Goal: Transaction & Acquisition: Purchase product/service

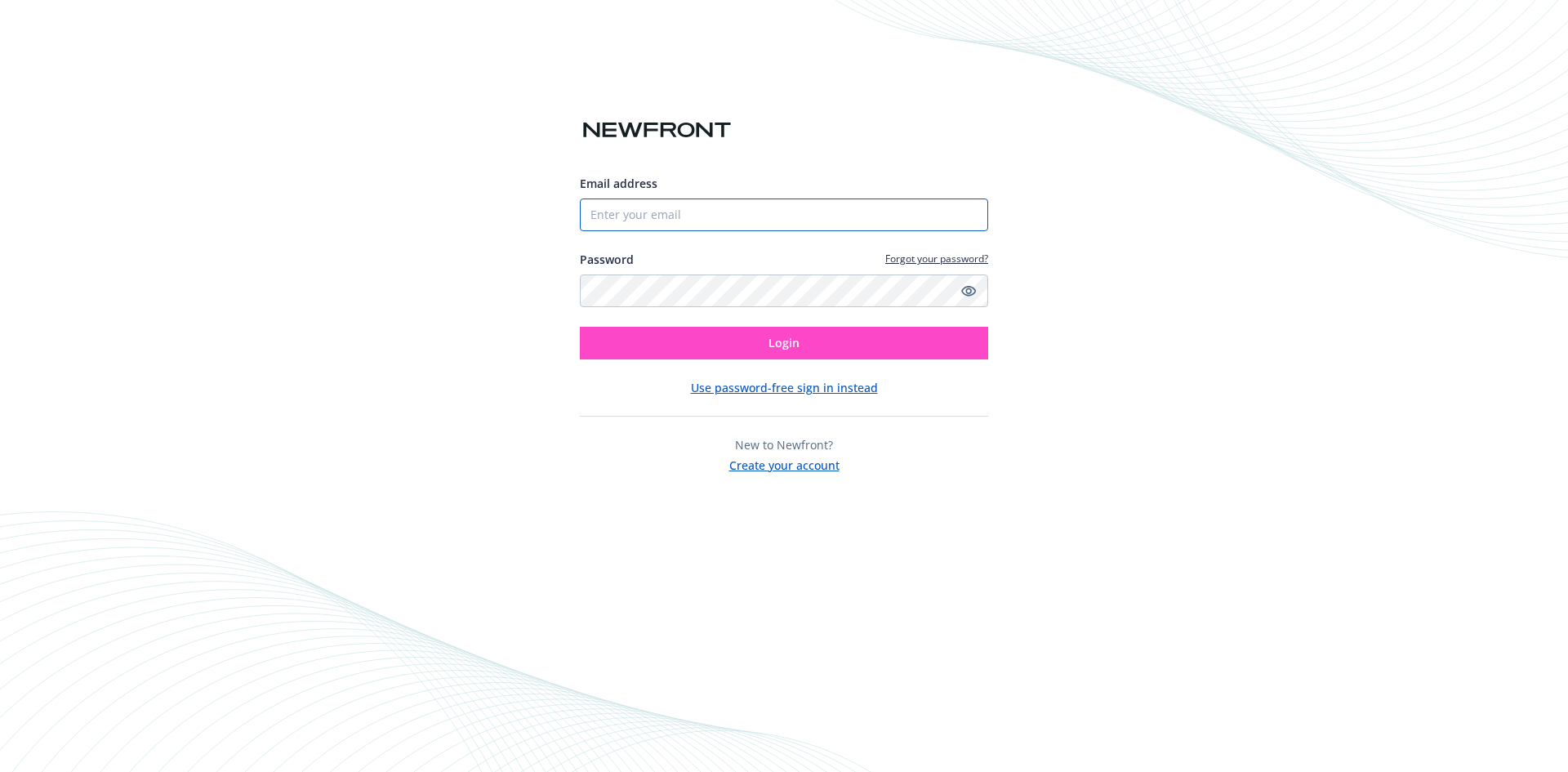
type input "[EMAIL_ADDRESS][DOMAIN_NAME]"
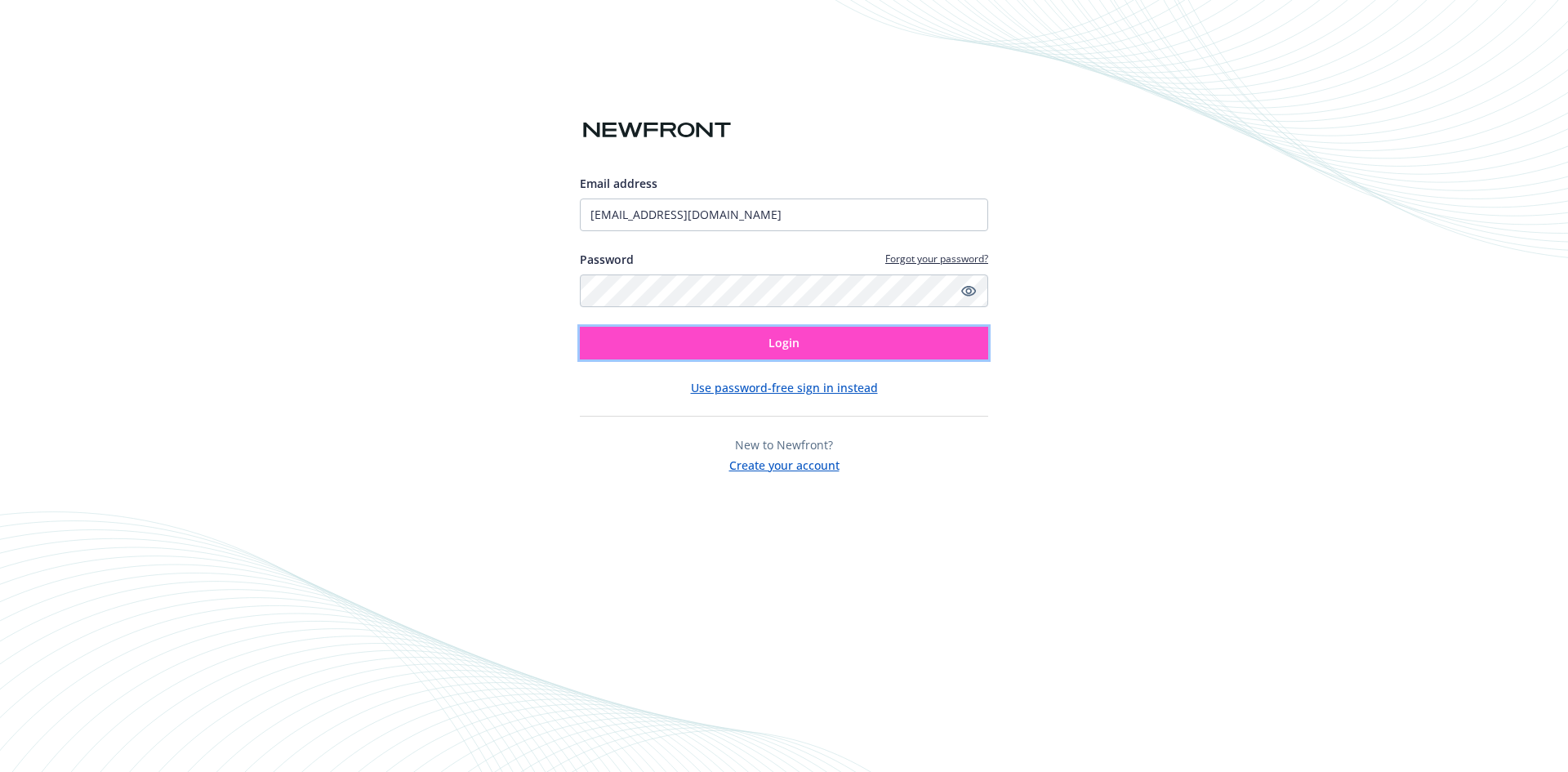
click at [788, 337] on span "Login" at bounding box center [783, 342] width 31 height 16
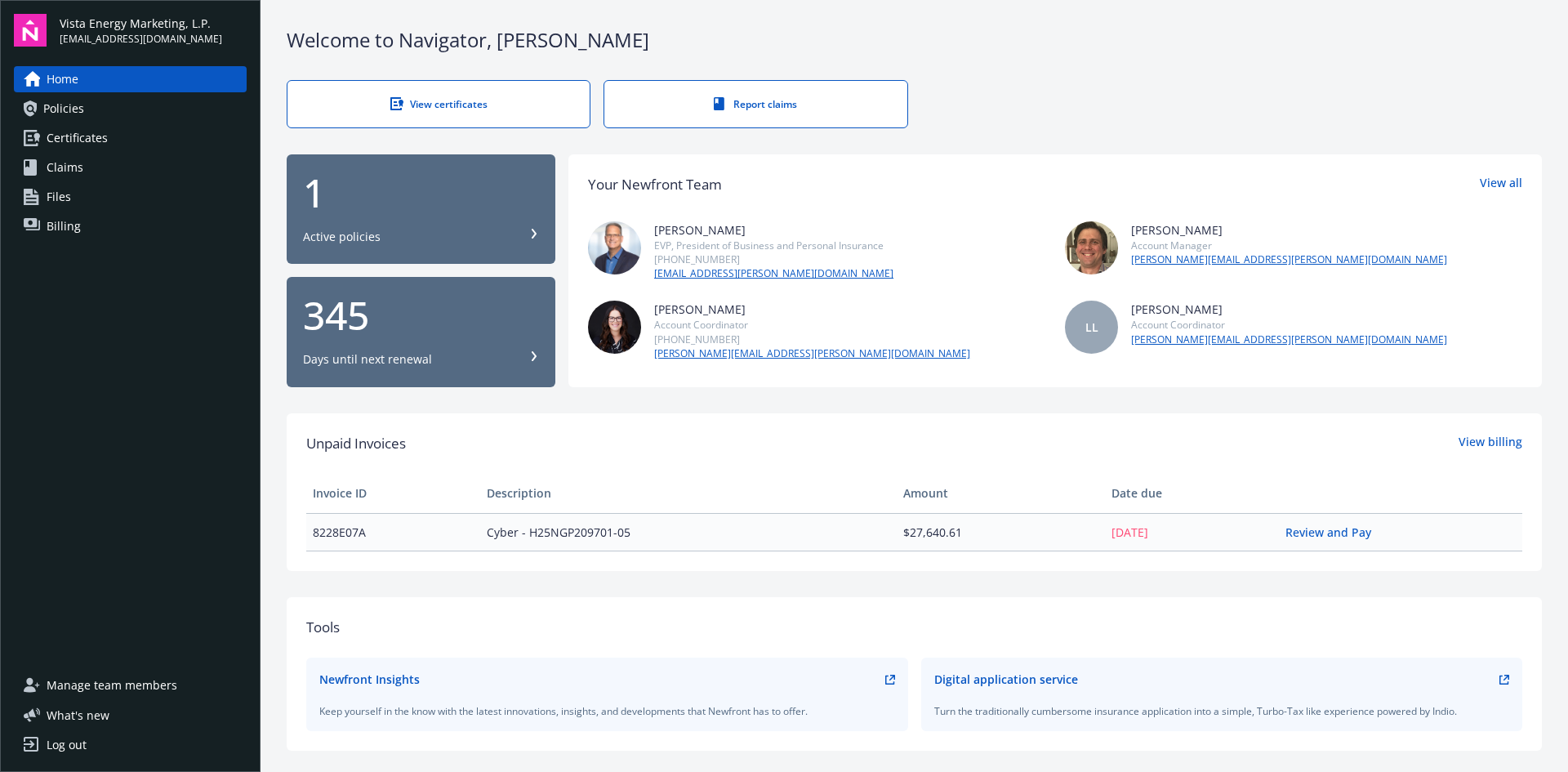
click at [432, 218] on div "1 Active policies" at bounding box center [421, 209] width 236 height 72
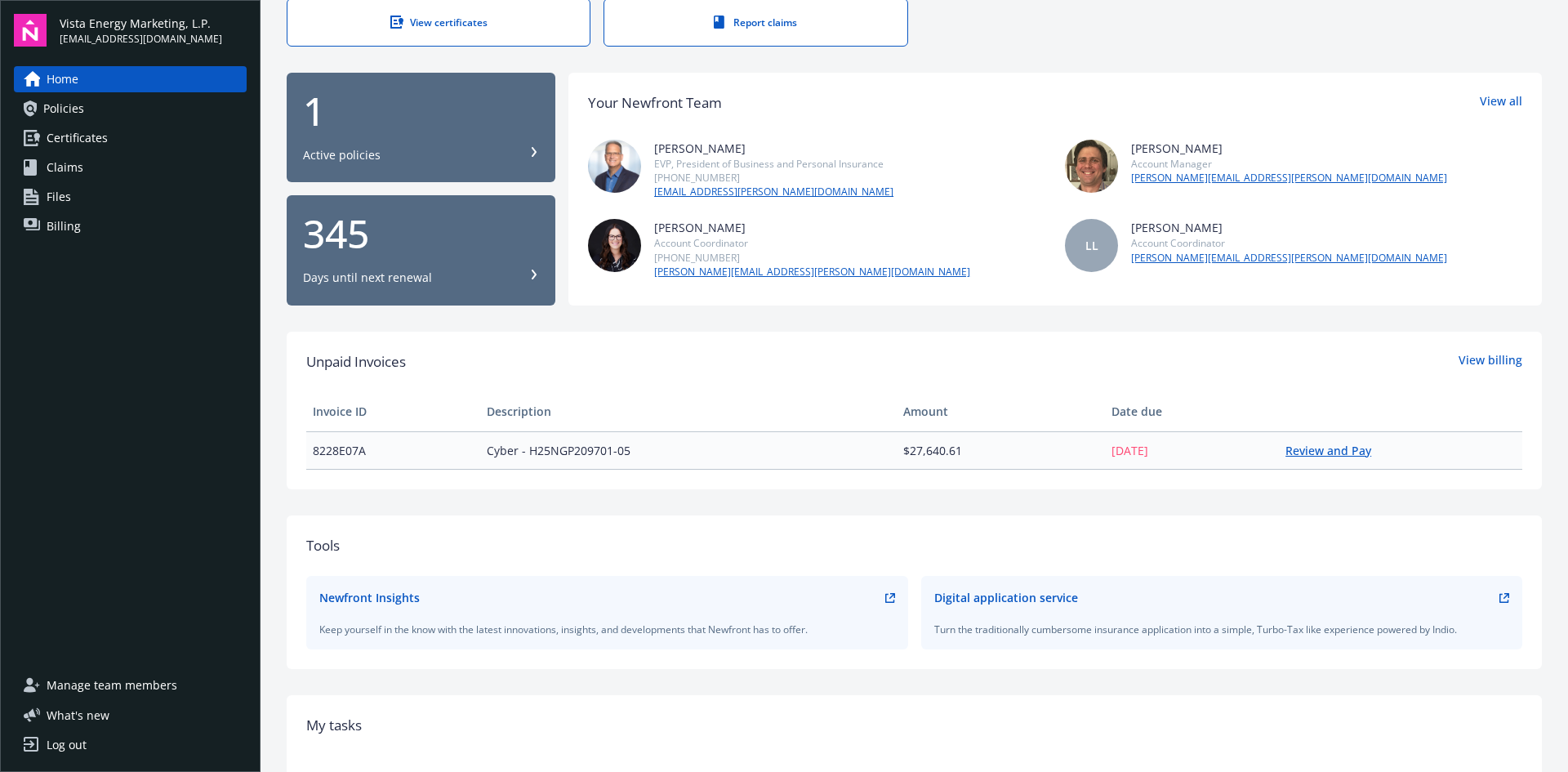
click at [1295, 452] on link "Review and Pay" at bounding box center [1334, 451] width 99 height 16
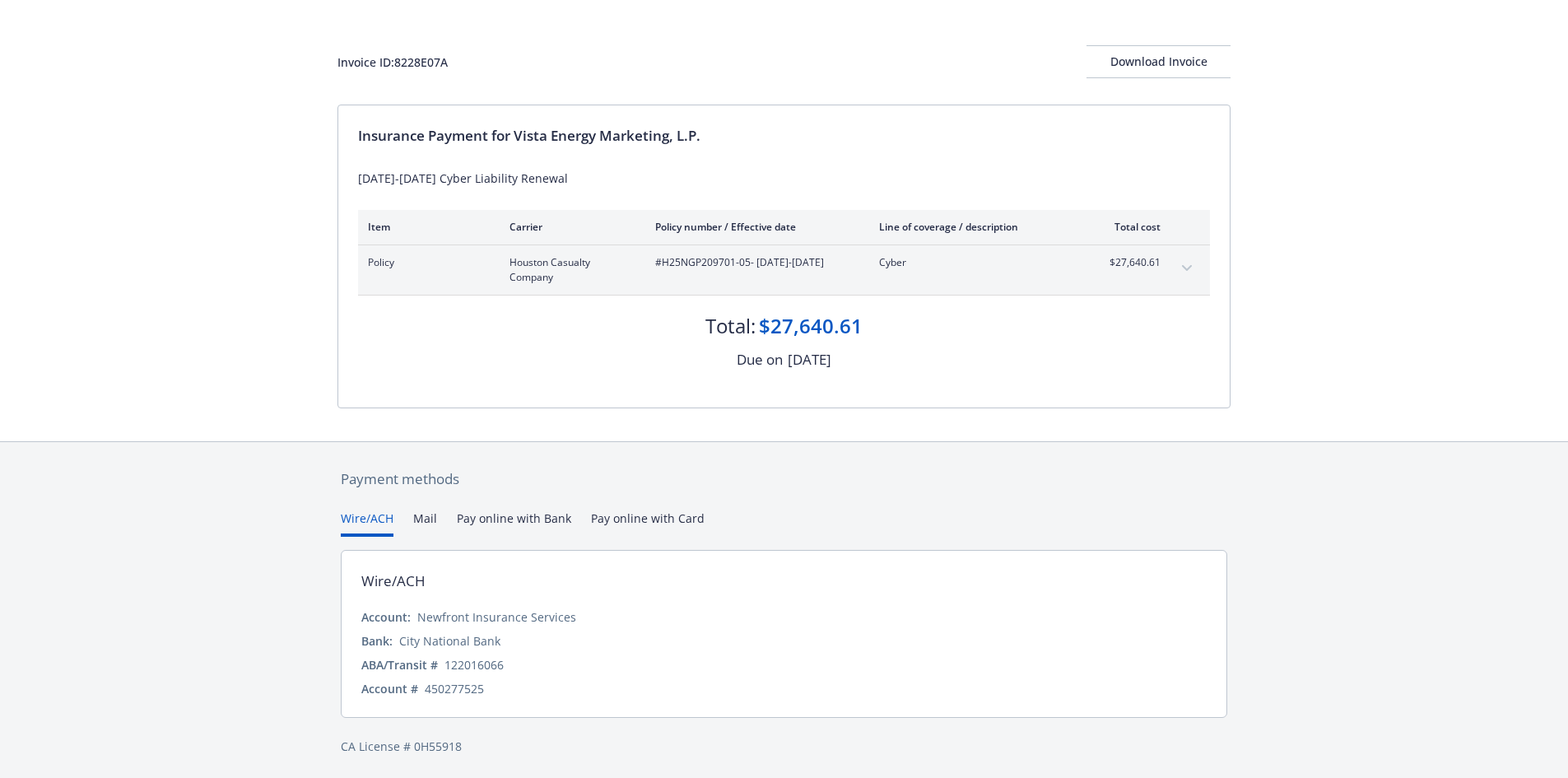
scroll to position [70, 0]
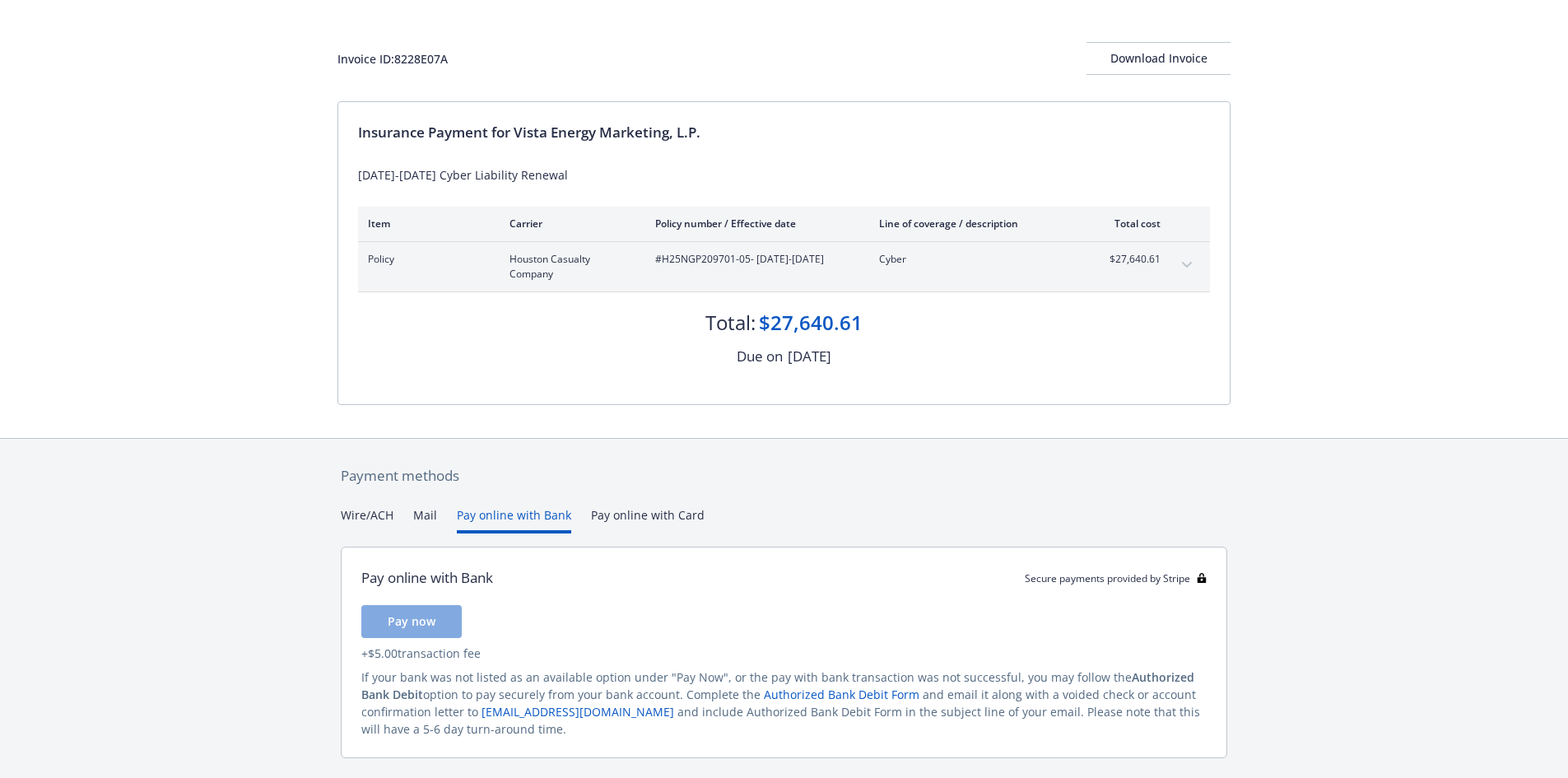
click at [503, 510] on button "Pay online with Bank" at bounding box center [513, 520] width 114 height 28
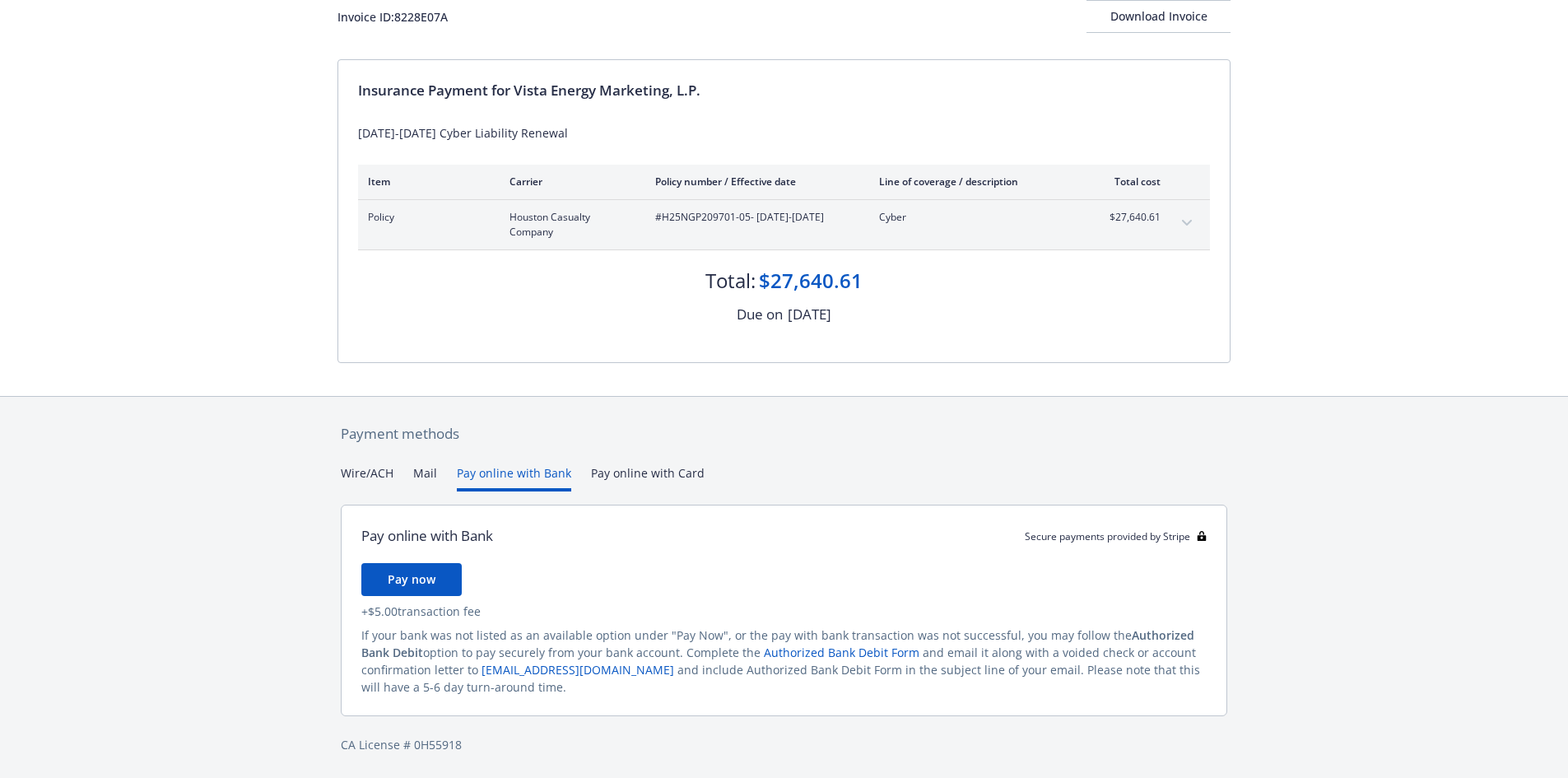
scroll to position [114, 0]
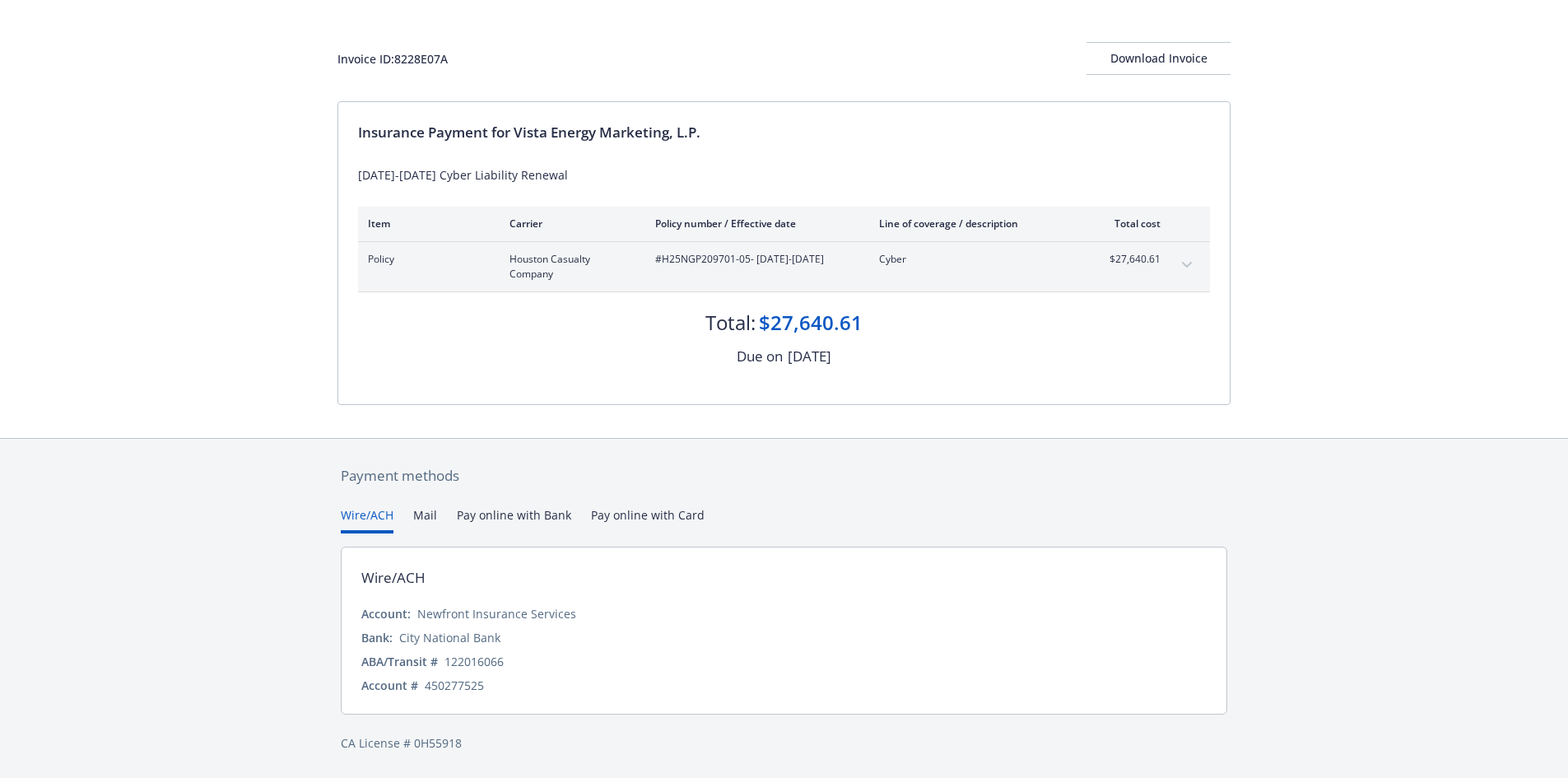
click at [376, 466] on div "Payment methods Wire/ACH Mail Pay online with Bank Pay online with Card Wire/AC…" at bounding box center [784, 609] width 893 height 340
click at [552, 505] on div "Payment methods Wire/ACH Mail Pay online with Bank Pay online with Card Wire/AC…" at bounding box center [784, 609] width 893 height 340
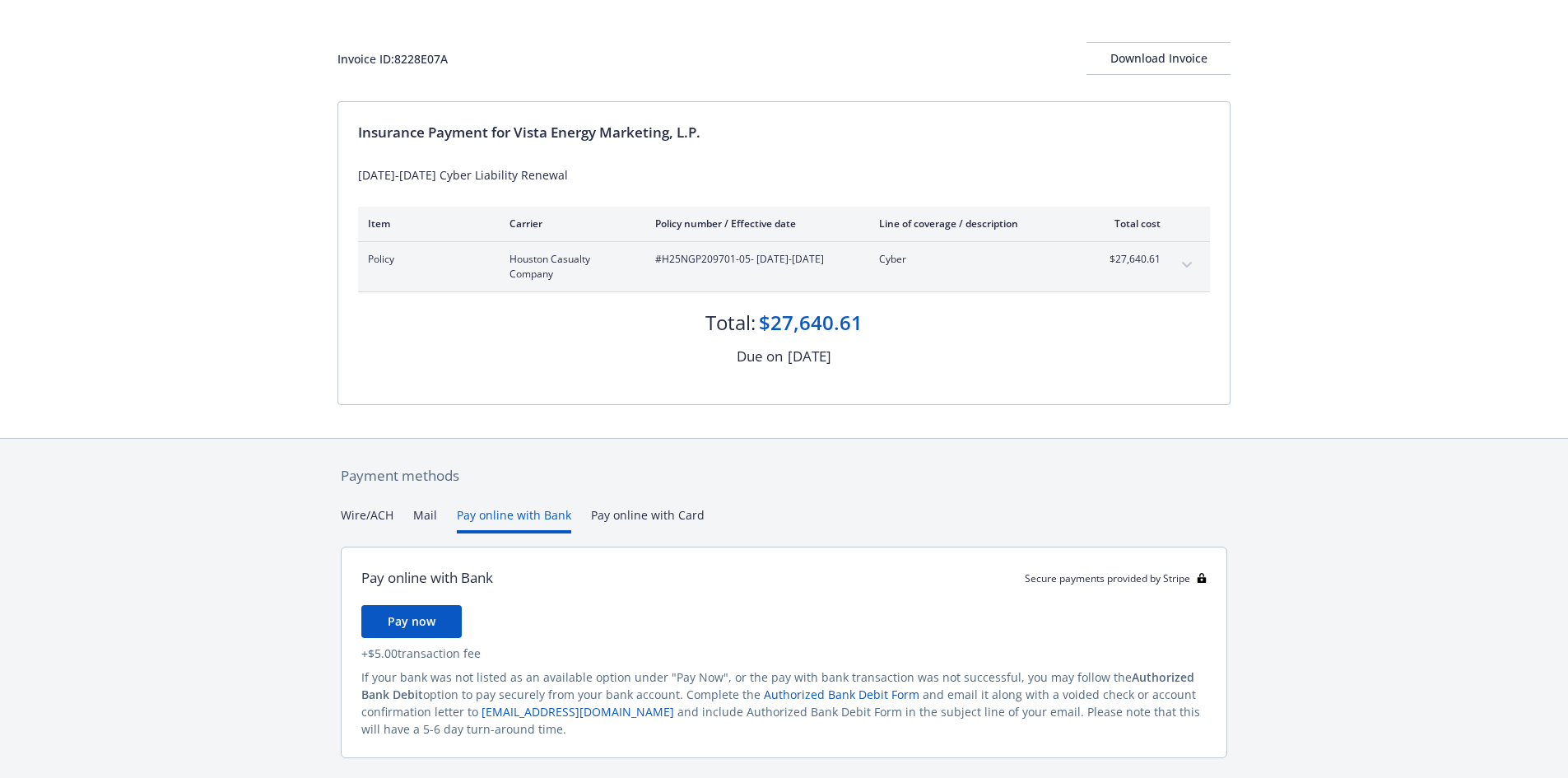
click at [544, 513] on button "Pay online with Bank" at bounding box center [513, 520] width 114 height 28
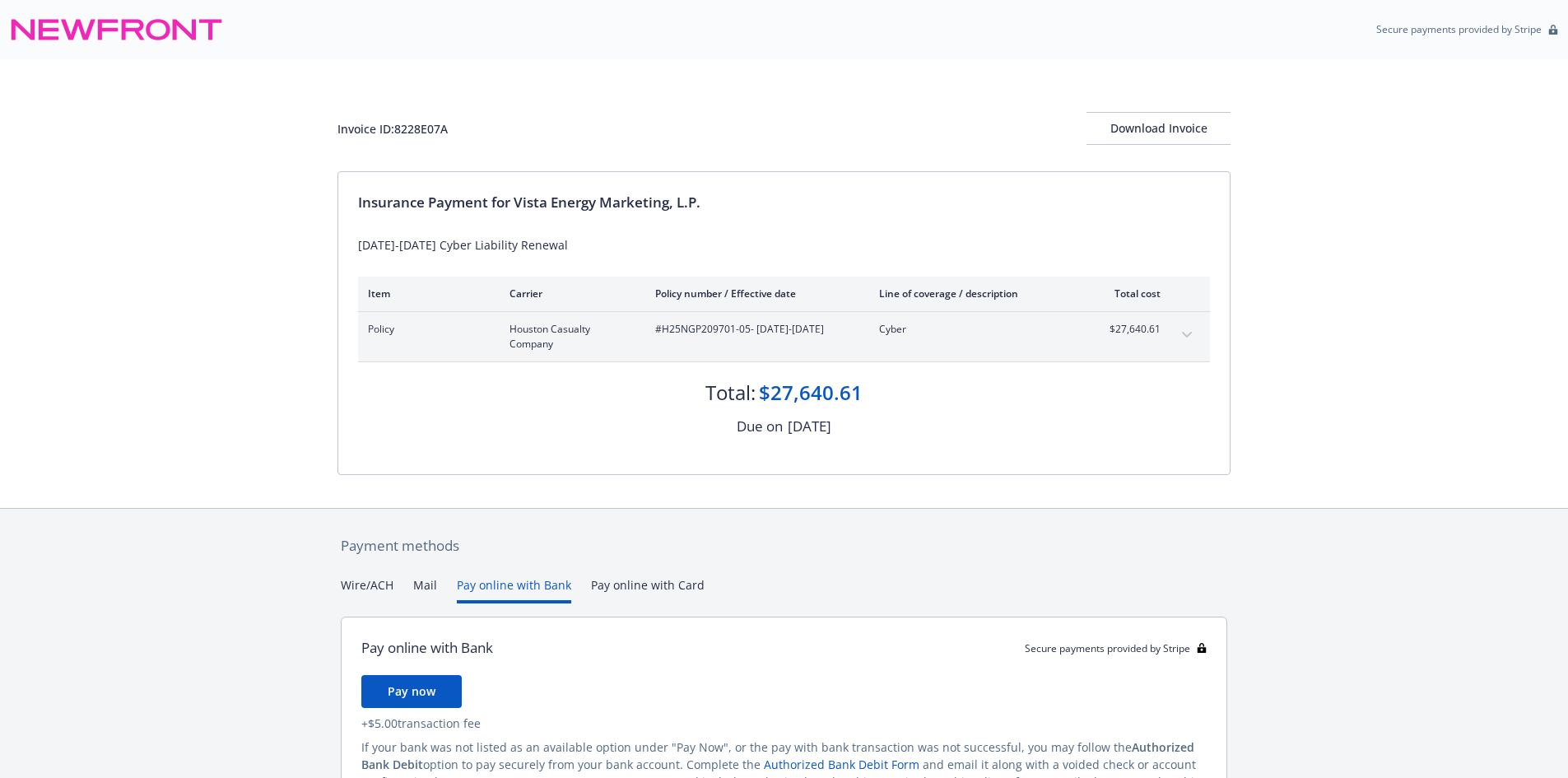
scroll to position [83, 0]
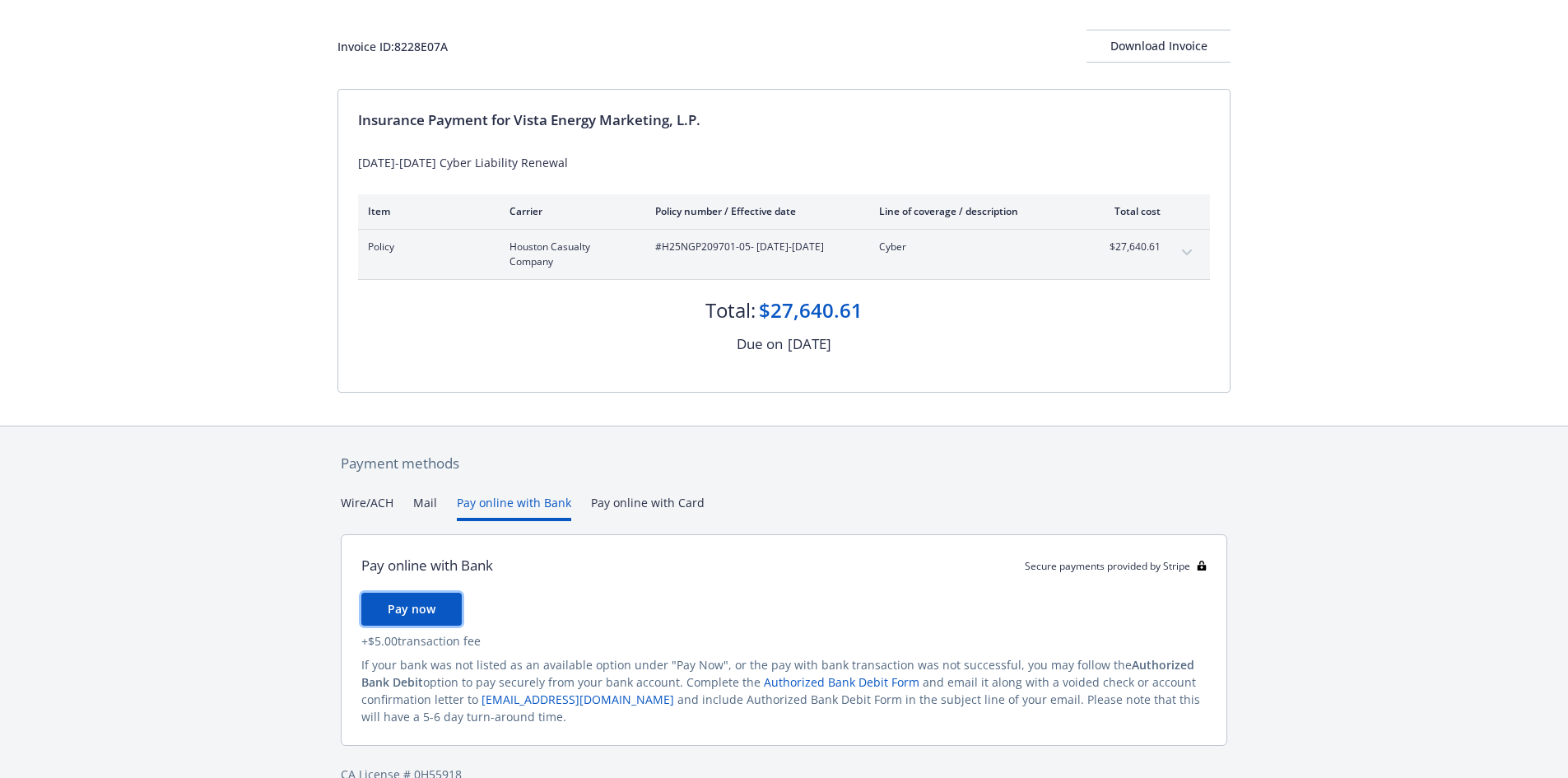
click at [421, 612] on span "Pay now" at bounding box center [411, 609] width 48 height 16
click at [355, 506] on div "Payment methods Wire/ACH Mail Pay online with Bank Pay online with Card Pay onl…" at bounding box center [784, 619] width 893 height 384
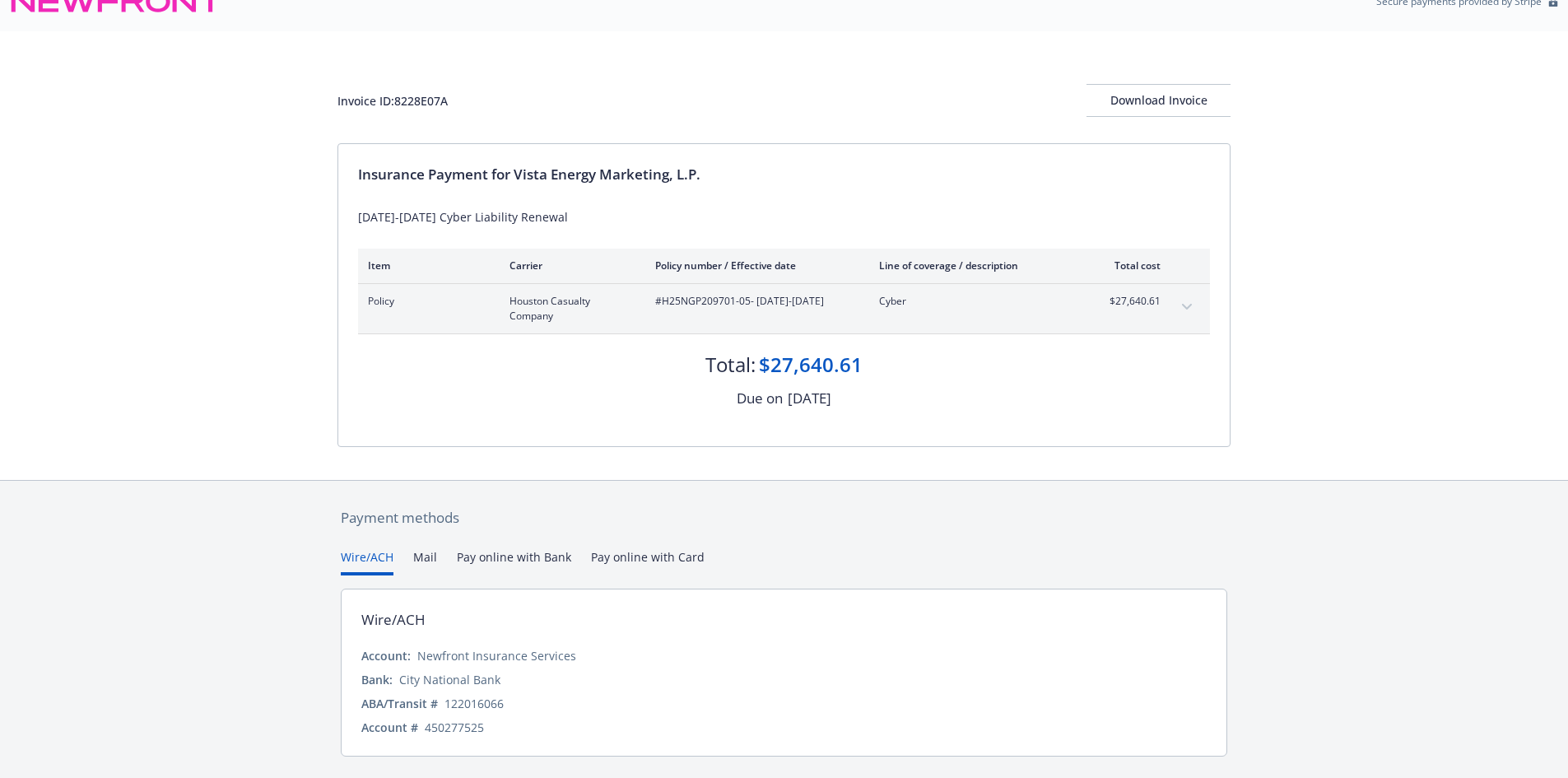
scroll to position [0, 0]
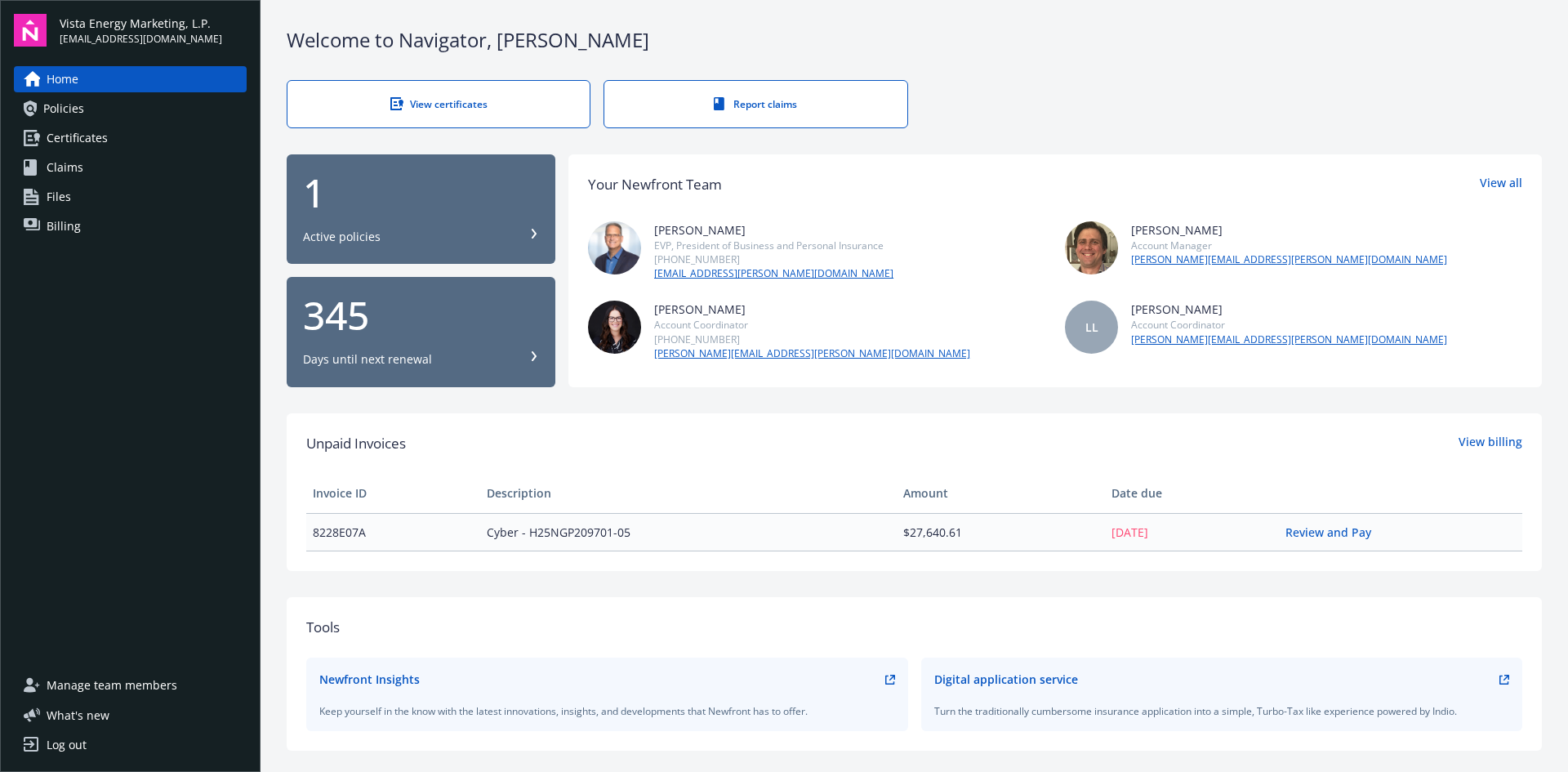
click at [64, 231] on span "Billing" at bounding box center [63, 226] width 34 height 27
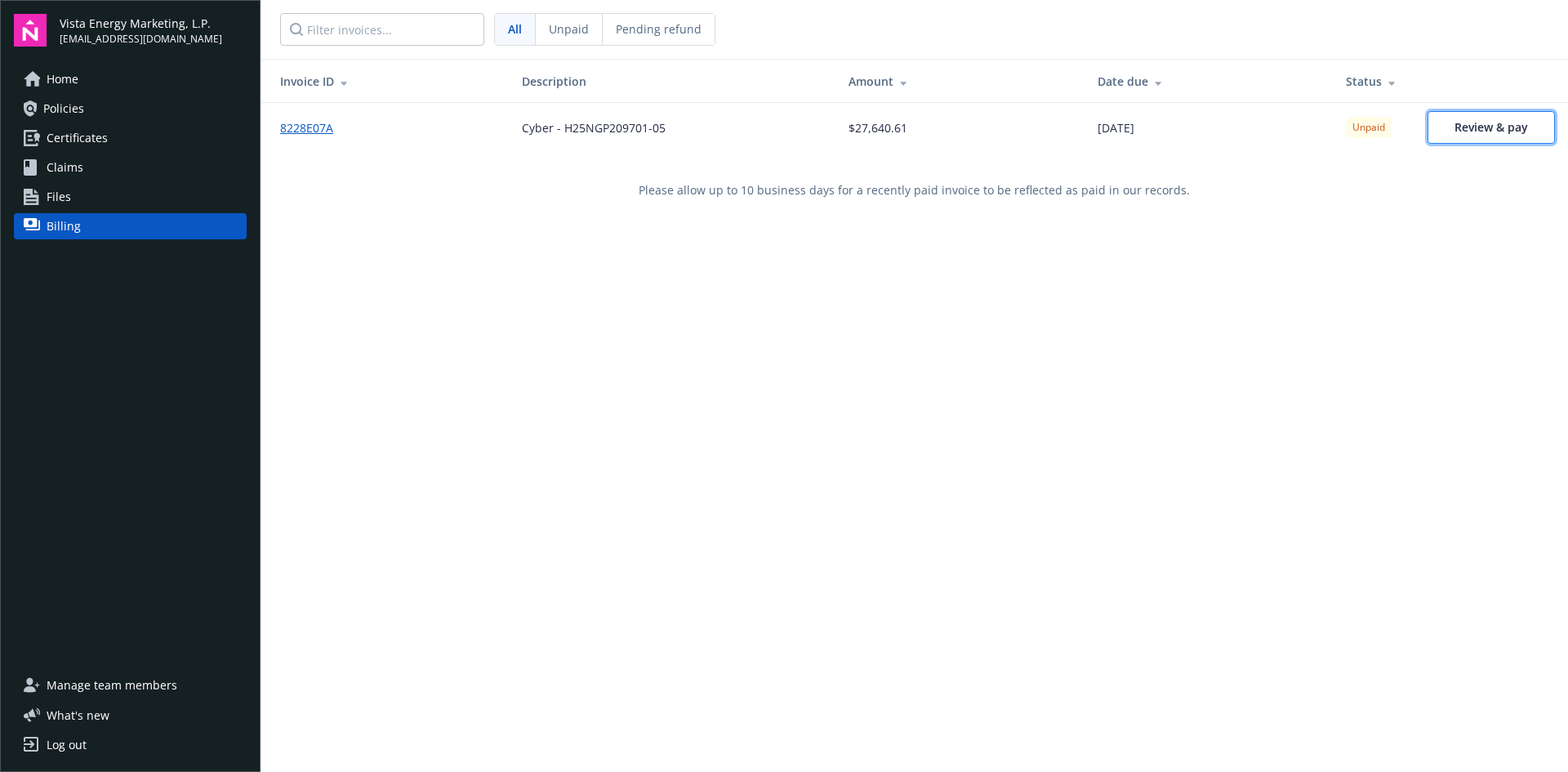
click at [1460, 135] on link "Review & pay" at bounding box center [1491, 127] width 127 height 32
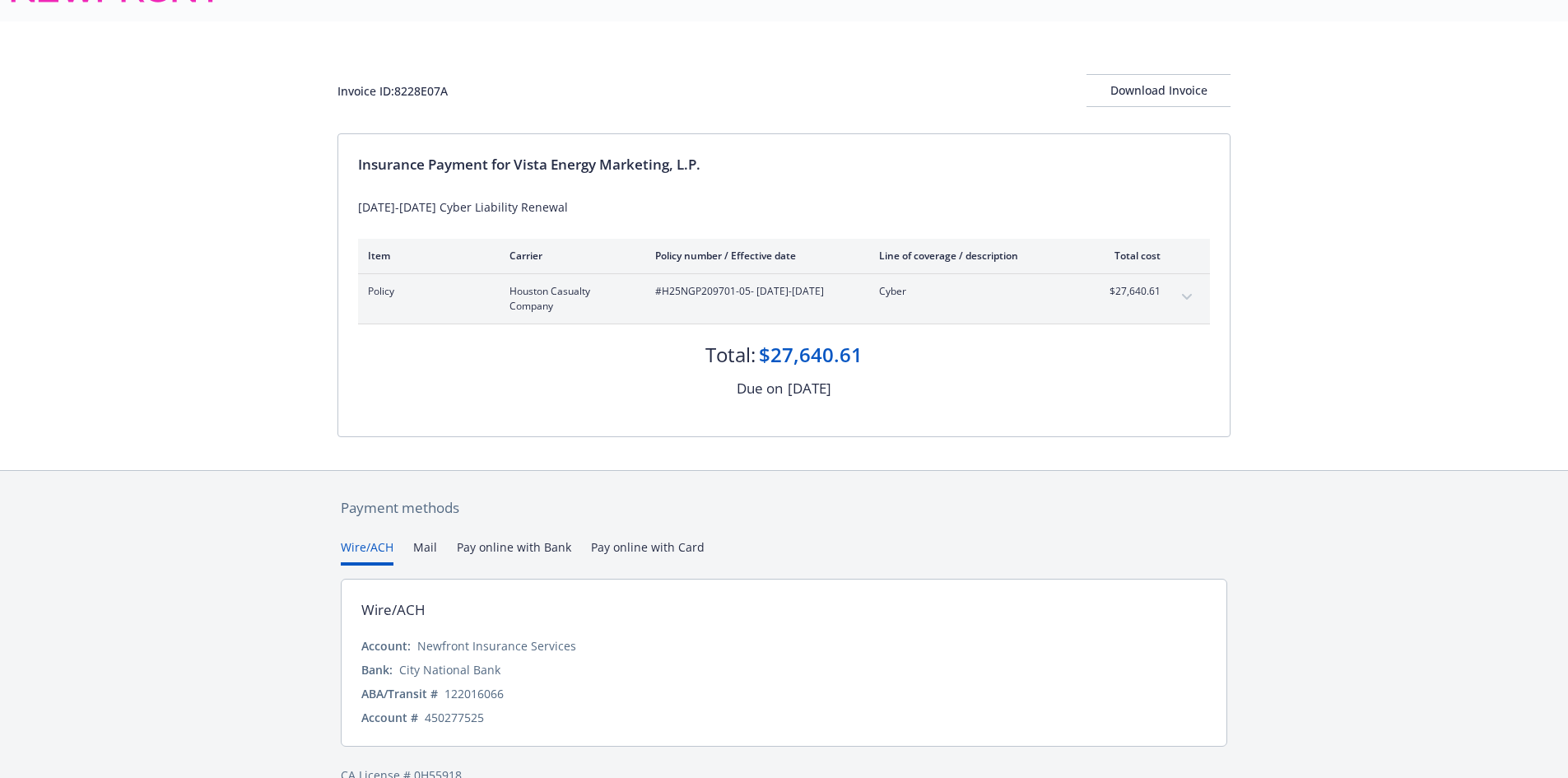
scroll to position [70, 0]
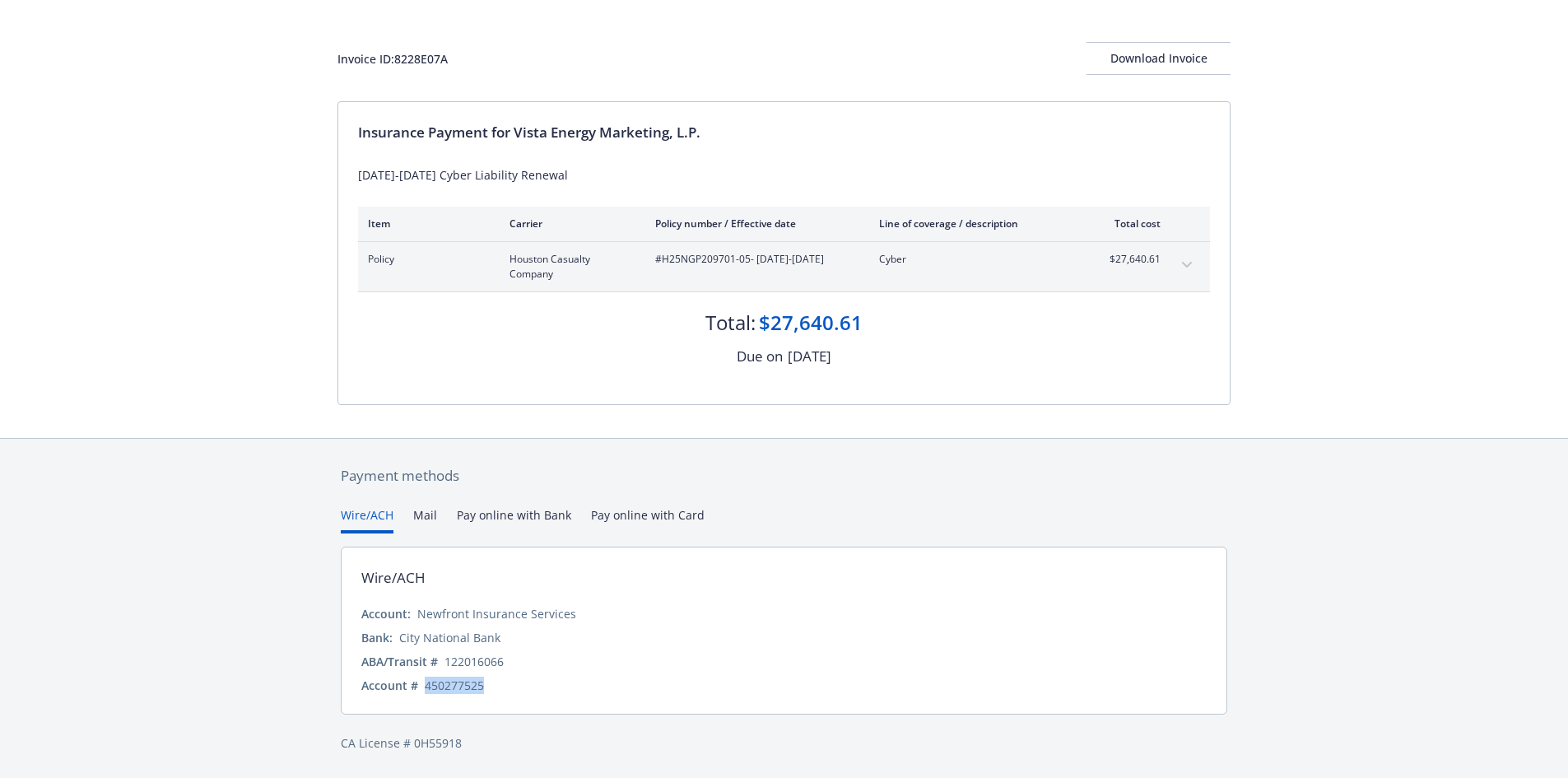
drag, startPoint x: 488, startPoint y: 689, endPoint x: 421, endPoint y: 693, distance: 67.1
click at [421, 693] on div "Account # 450277525" at bounding box center [784, 685] width 845 height 18
copy div "450277525"
